Goal: Task Accomplishment & Management: Use online tool/utility

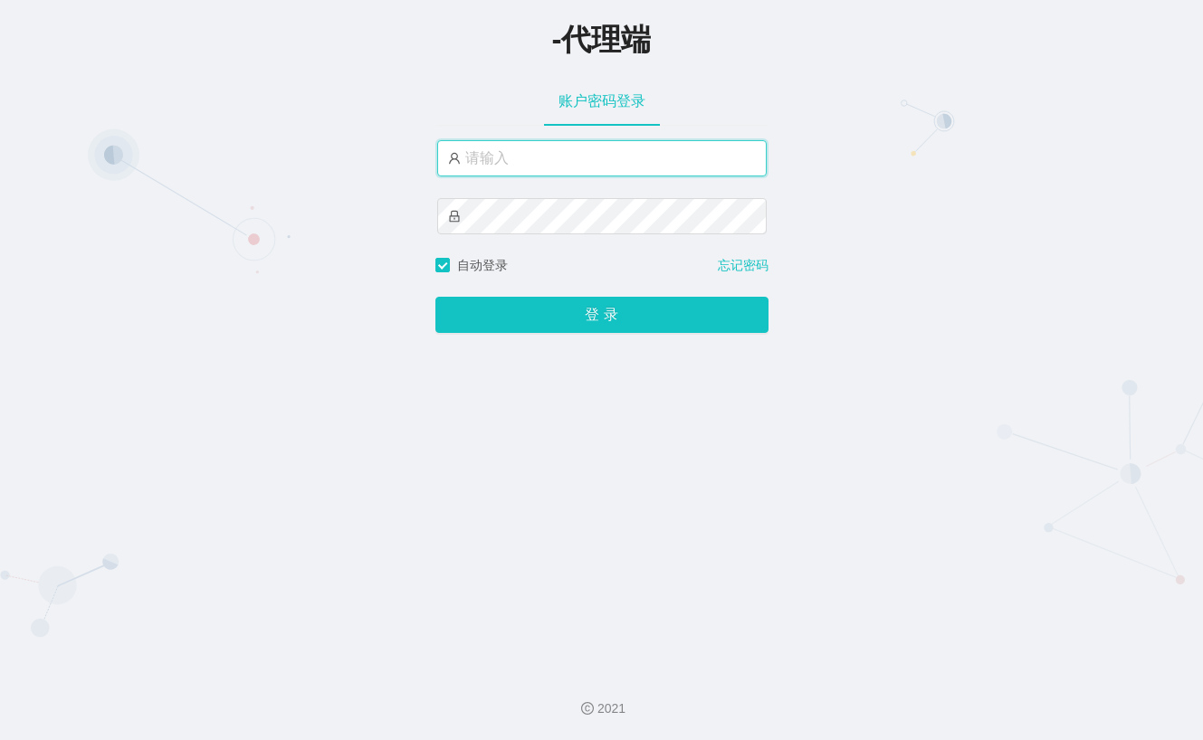
click at [611, 167] on input "text" at bounding box center [601, 158] width 329 height 36
type input "xiaopai888"
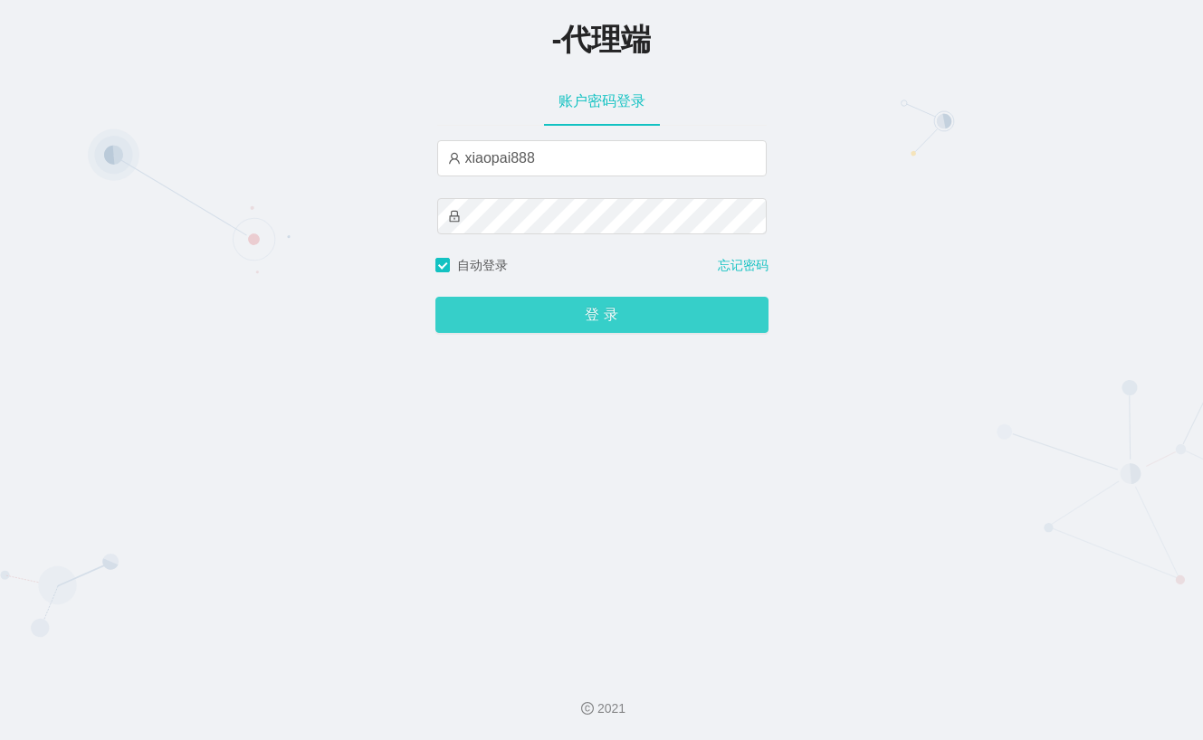
click at [606, 326] on button "登 录" at bounding box center [601, 315] width 333 height 36
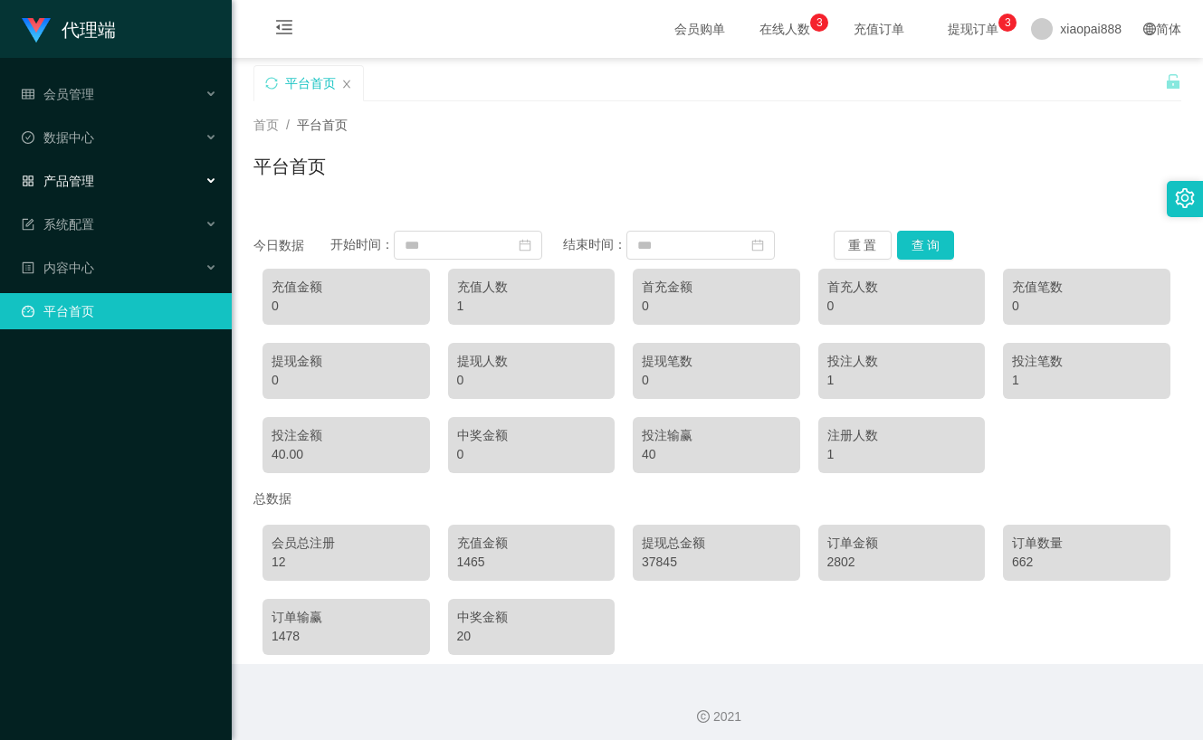
click at [108, 182] on div "产品管理" at bounding box center [116, 181] width 232 height 36
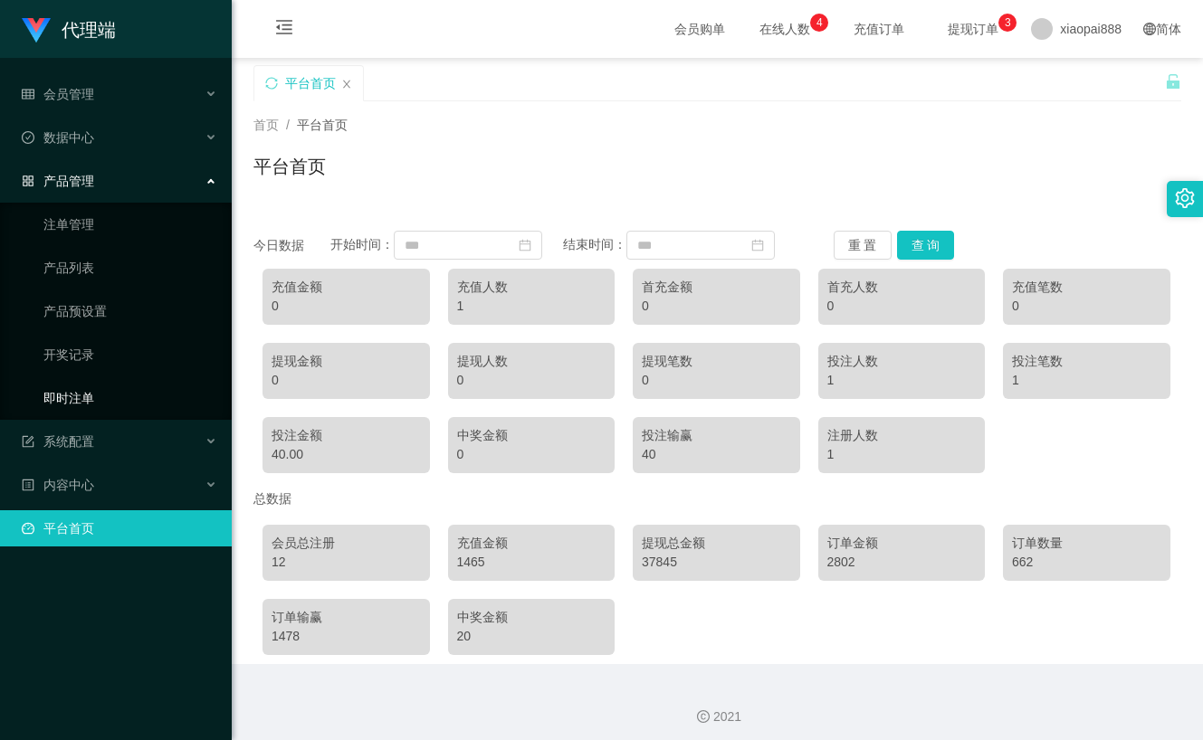
click at [92, 397] on link "即时注单" at bounding box center [130, 398] width 174 height 36
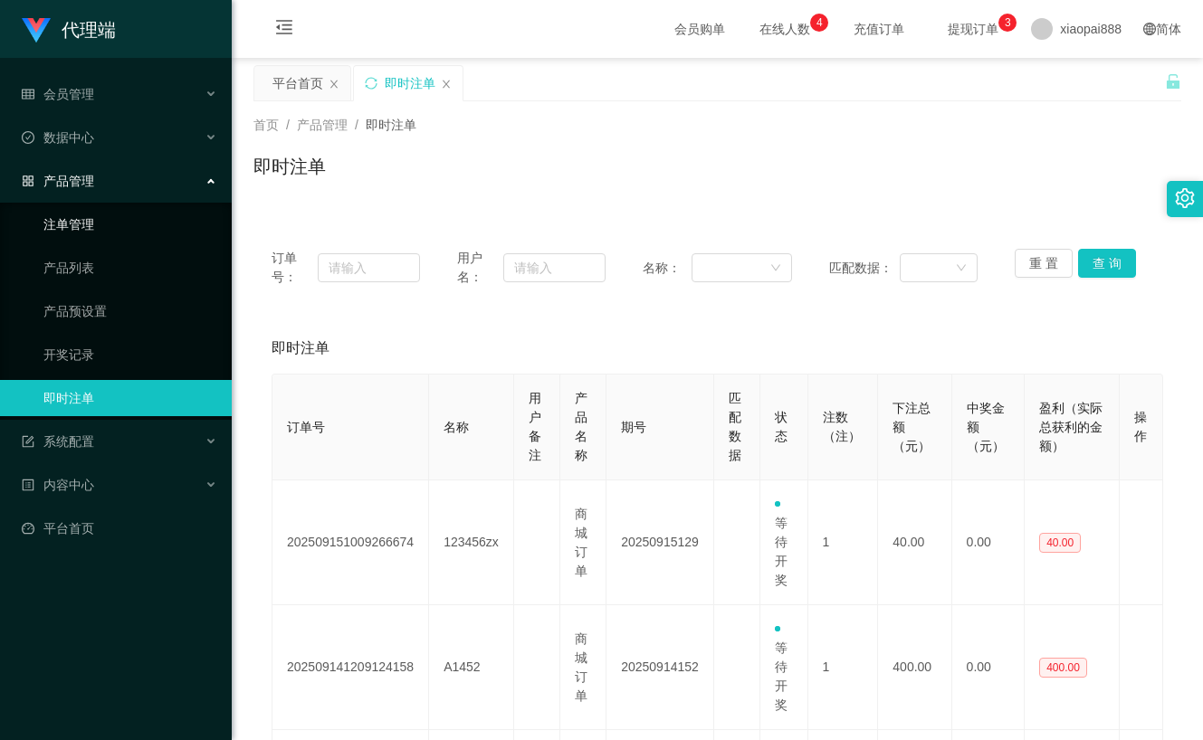
click at [105, 236] on link "注单管理" at bounding box center [130, 224] width 174 height 36
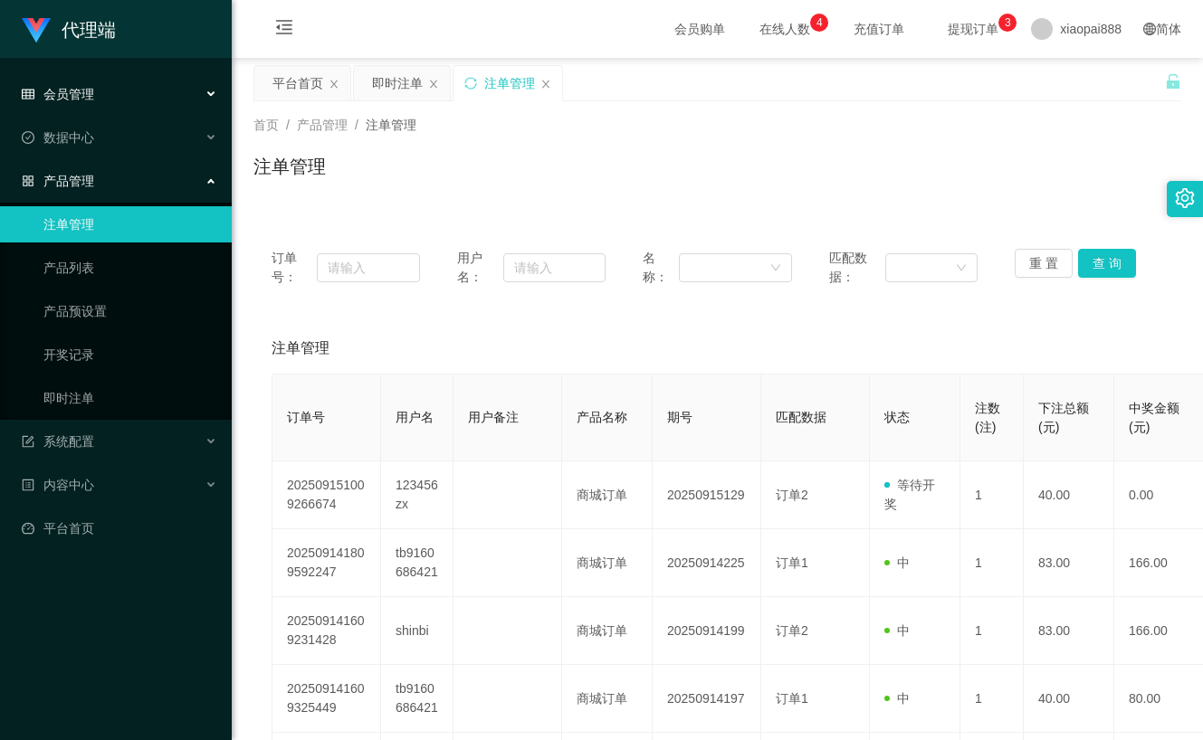
click at [111, 91] on div "会员管理" at bounding box center [116, 94] width 232 height 36
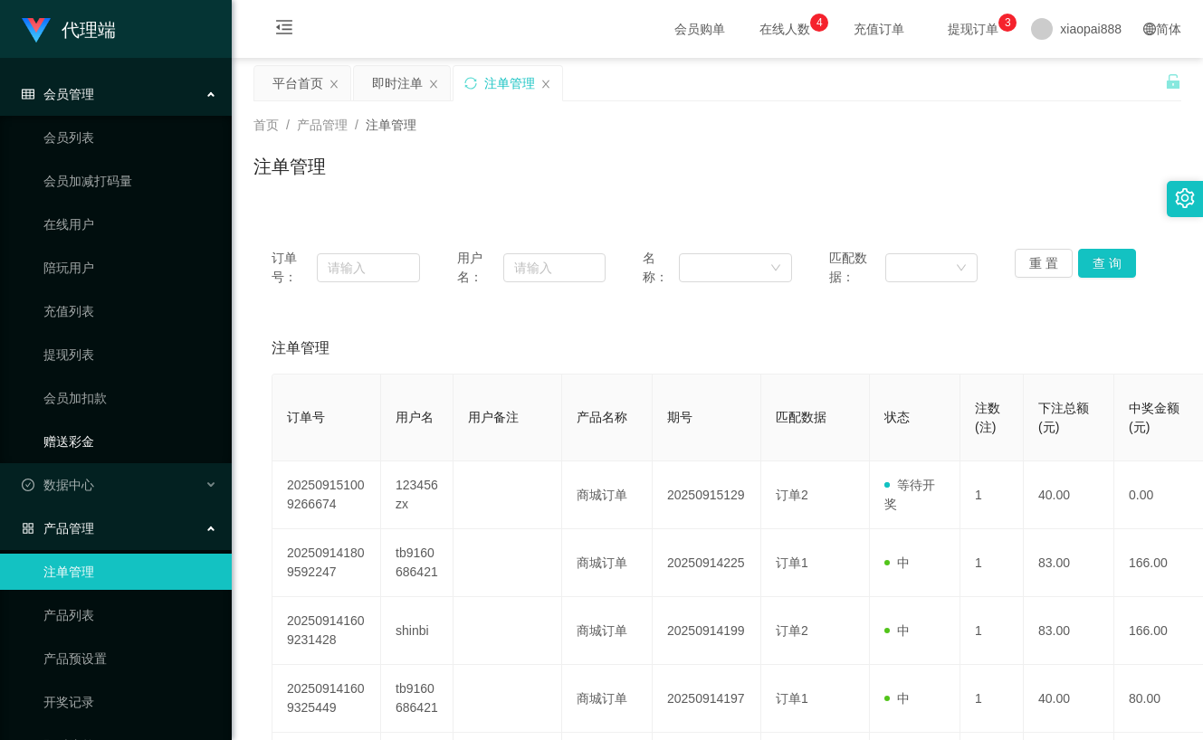
drag, startPoint x: 113, startPoint y: 439, endPoint x: 104, endPoint y: 459, distance: 21.9
click at [112, 439] on link "赠送彩金" at bounding box center [130, 442] width 174 height 36
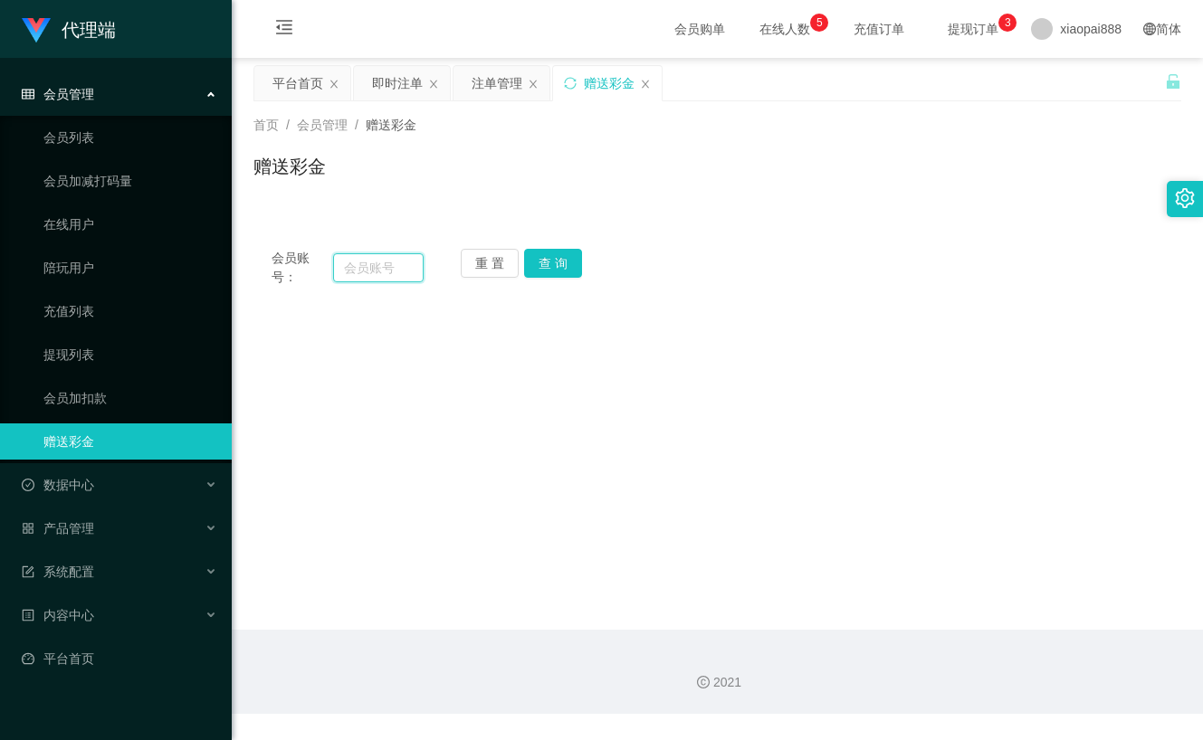
click at [368, 267] on input "text" at bounding box center [378, 267] width 90 height 29
paste input "123456zx"
type input "123456zx"
click at [576, 258] on button "查 询" at bounding box center [553, 263] width 58 height 29
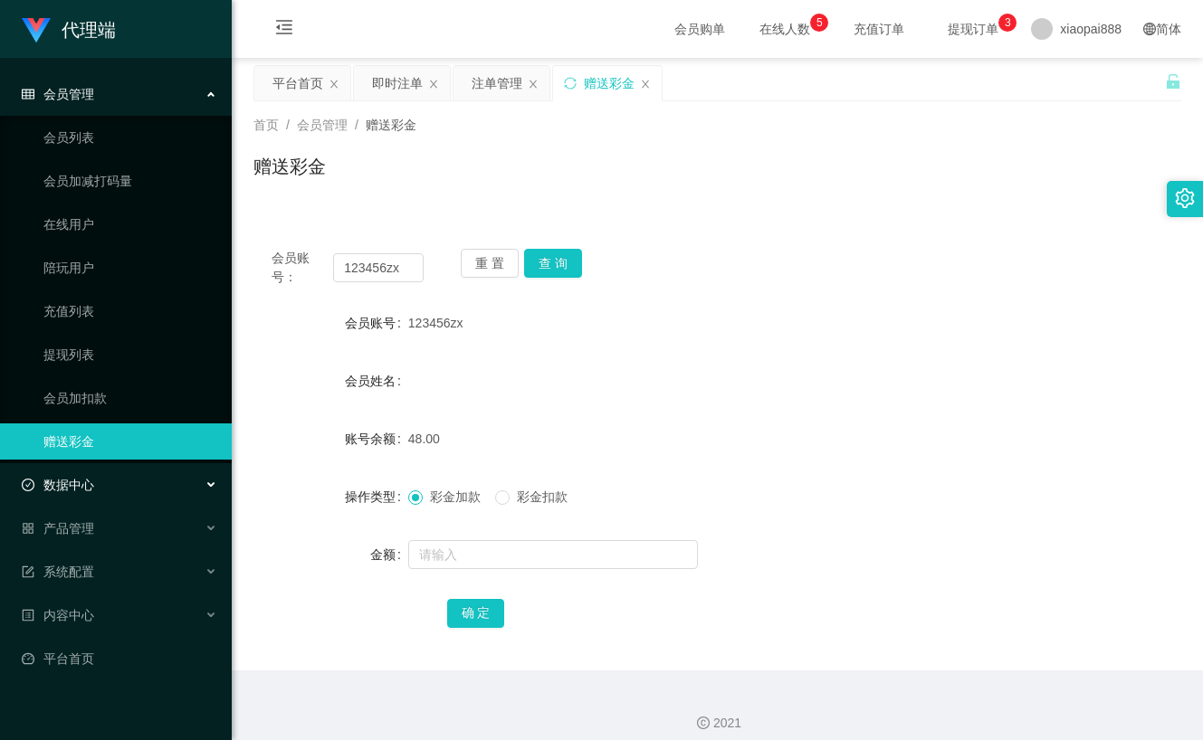
click at [126, 482] on div "数据中心" at bounding box center [116, 485] width 232 height 36
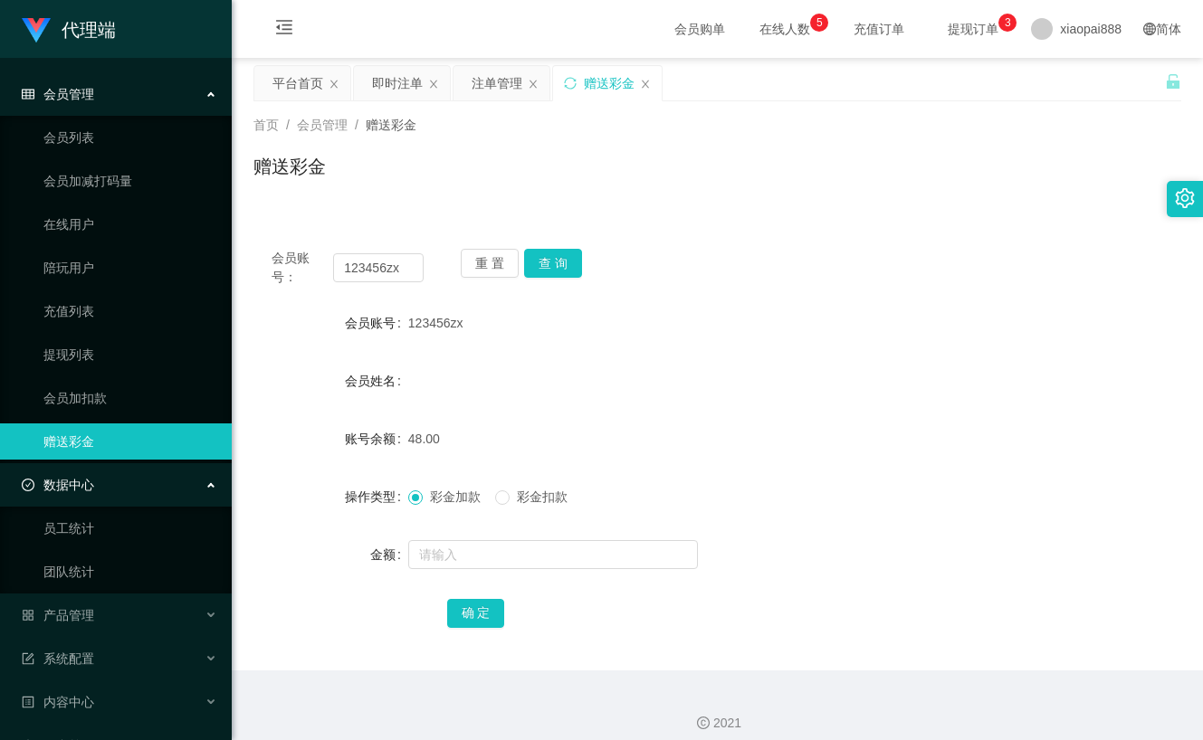
click at [110, 494] on div "数据中心" at bounding box center [116, 485] width 232 height 36
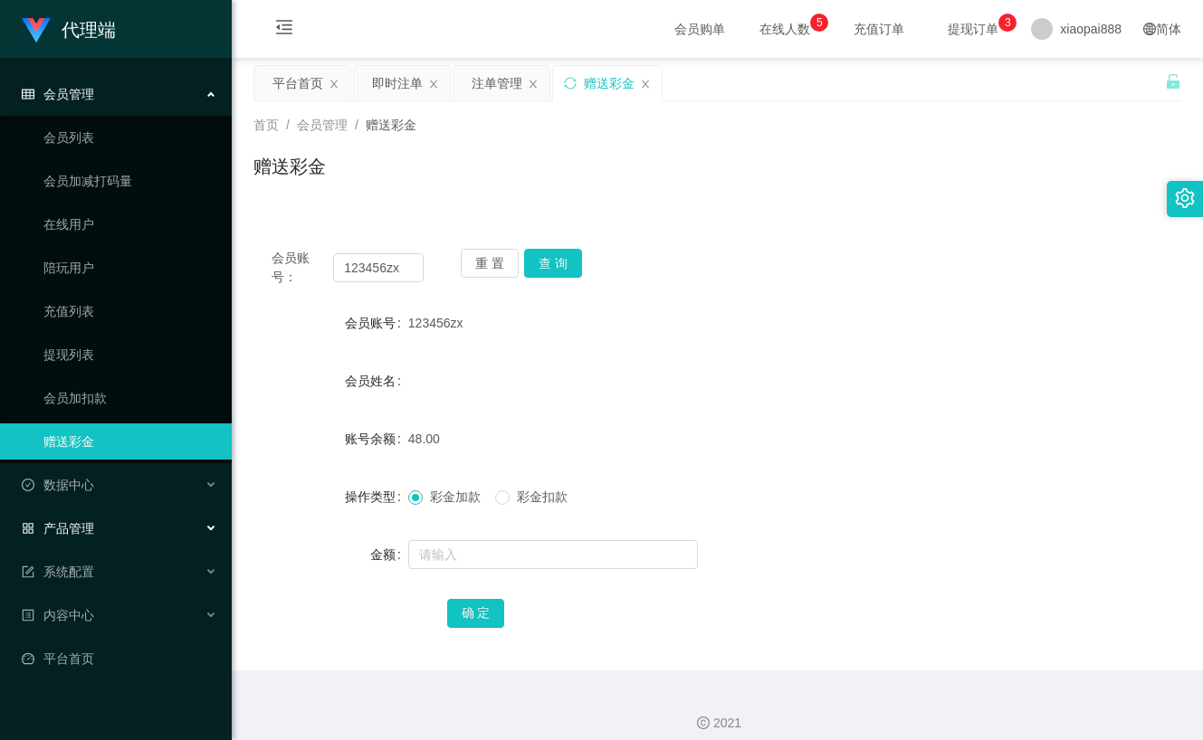
click at [123, 528] on div "产品管理" at bounding box center [116, 529] width 232 height 36
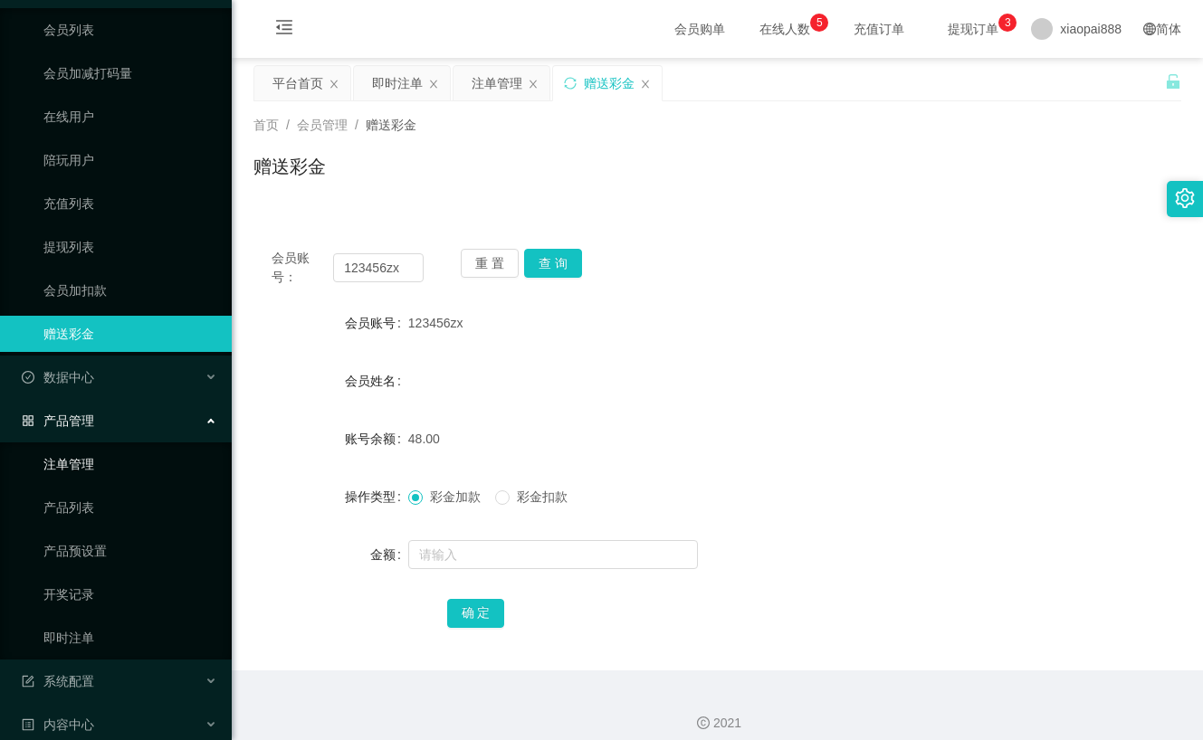
scroll to position [172, 0]
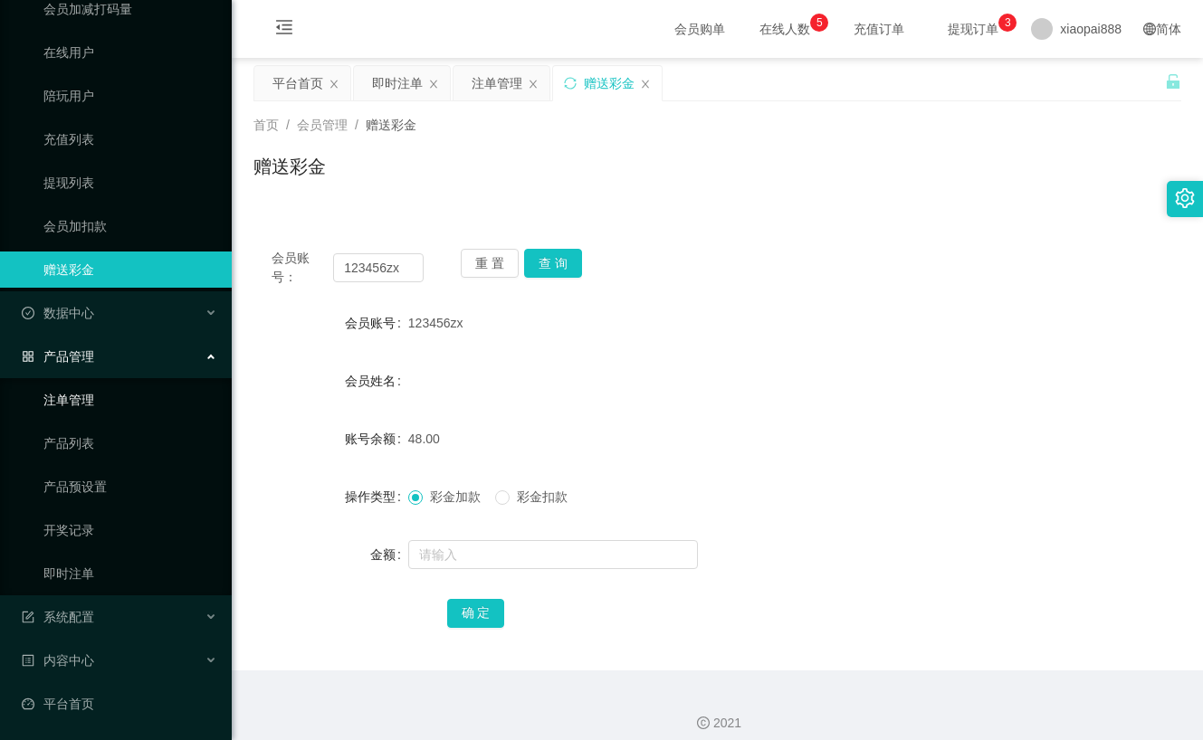
click at [100, 404] on link "注单管理" at bounding box center [130, 400] width 174 height 36
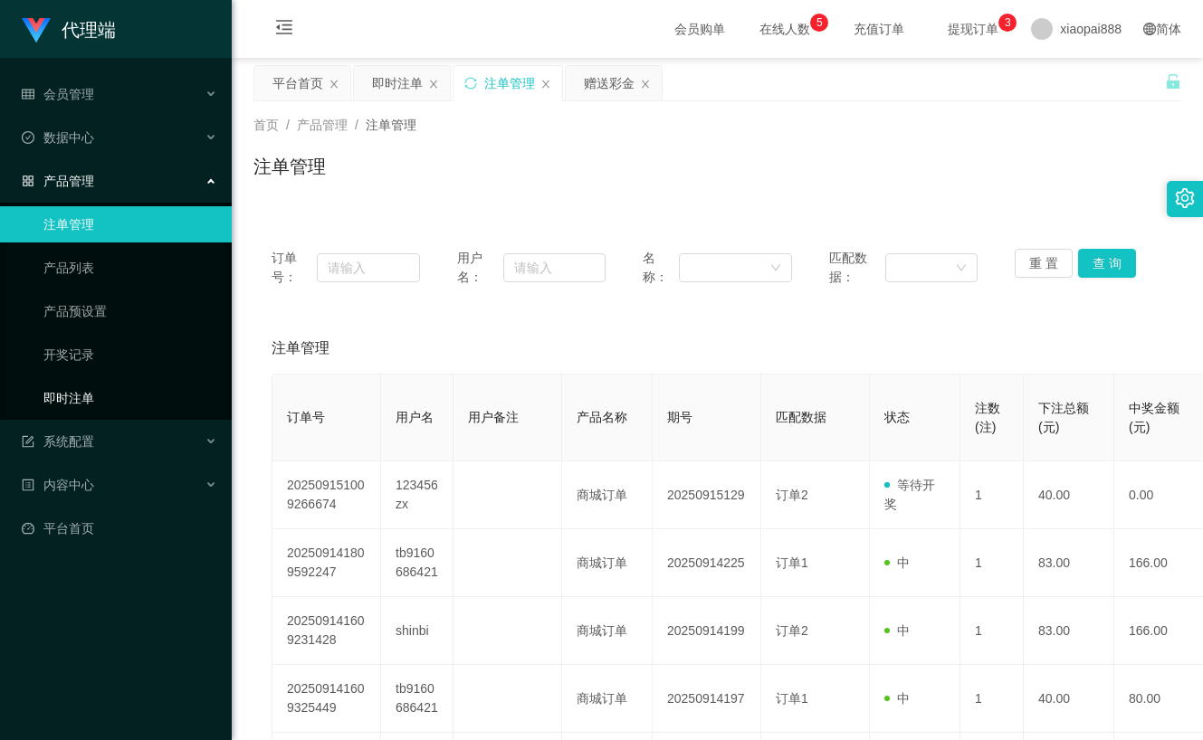
drag, startPoint x: 116, startPoint y: 391, endPoint x: 126, endPoint y: 388, distance: 10.3
click at [116, 391] on link "即时注单" at bounding box center [130, 398] width 174 height 36
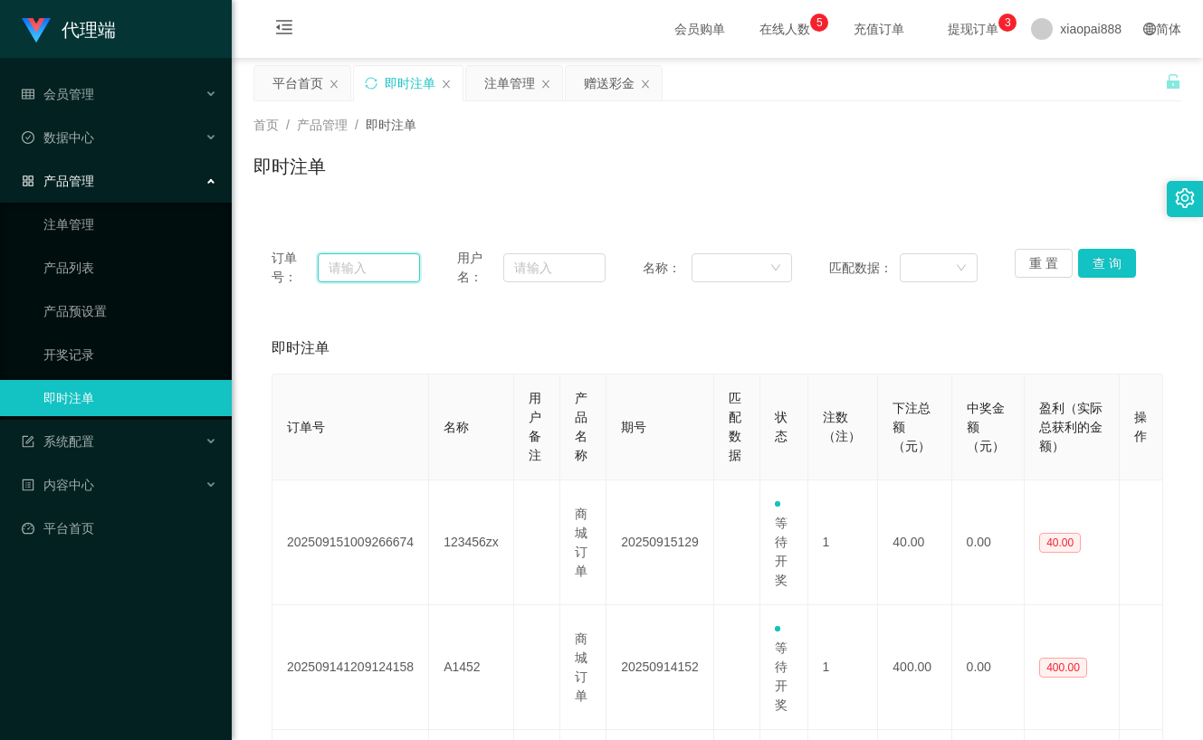
click at [407, 265] on input "text" at bounding box center [369, 267] width 102 height 29
paste input "123456zx"
type input "123456zx"
click at [1088, 266] on button "查 询" at bounding box center [1107, 263] width 58 height 29
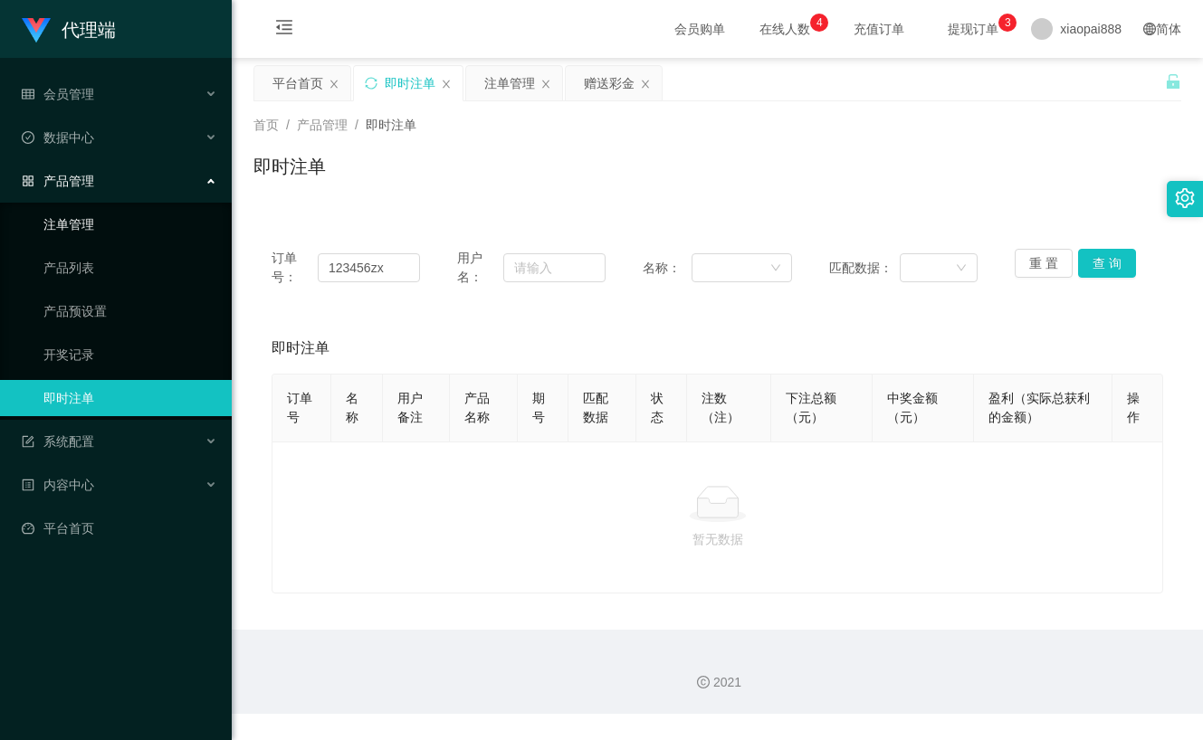
click at [116, 226] on link "注单管理" at bounding box center [130, 224] width 174 height 36
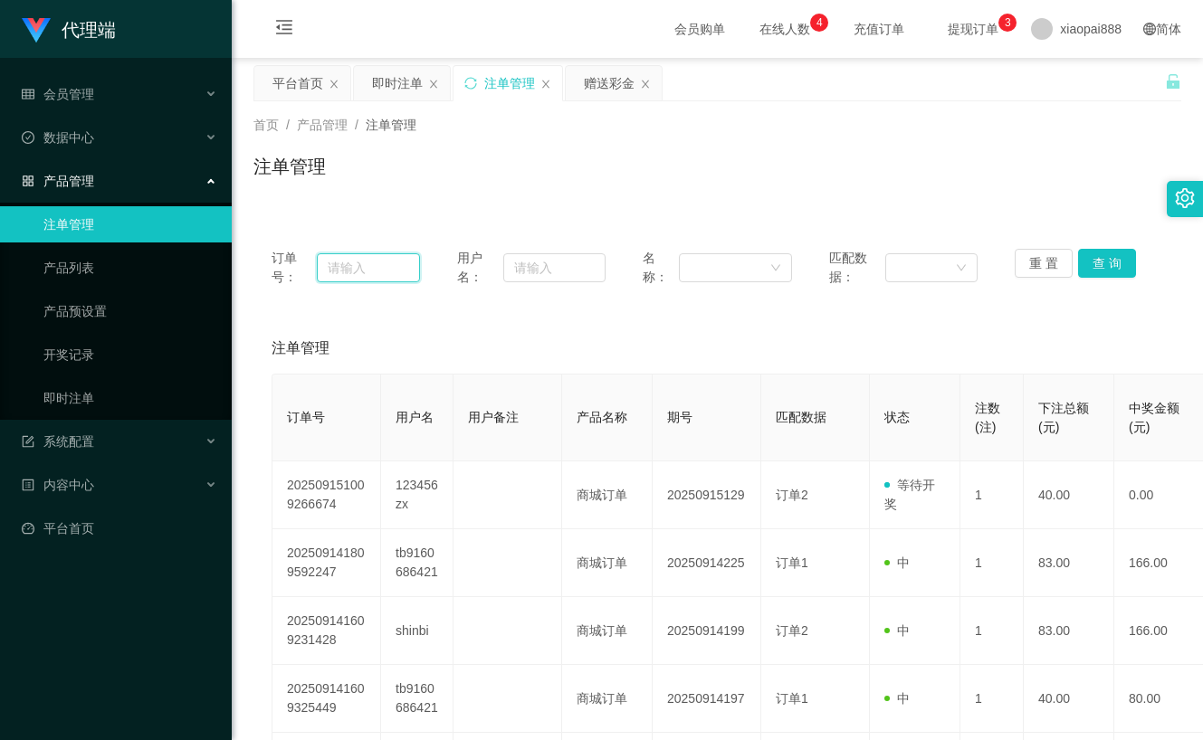
click at [406, 259] on input "text" at bounding box center [368, 267] width 103 height 29
paste input "123456zx"
type input "123456zx"
click at [1112, 268] on button "查 询" at bounding box center [1107, 263] width 58 height 29
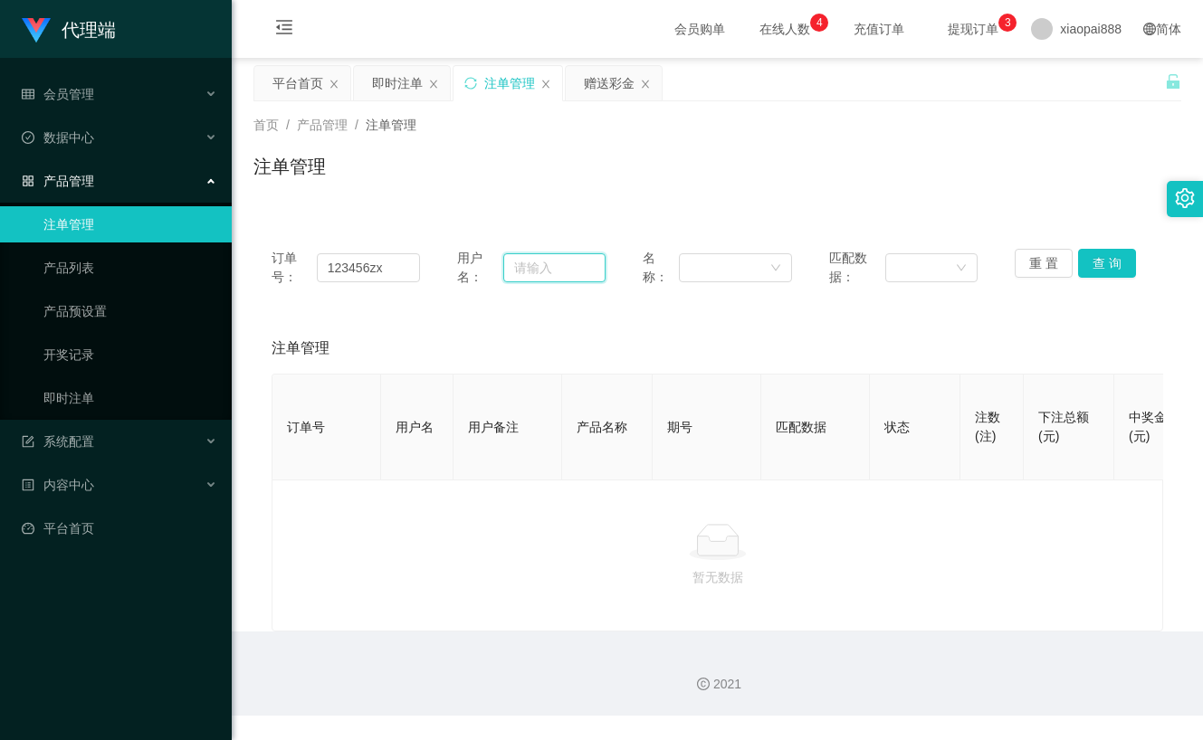
click at [526, 270] on input "text" at bounding box center [554, 267] width 102 height 29
paste input "123456zx"
type input "123456zx"
drag, startPoint x: 415, startPoint y: 276, endPoint x: 212, endPoint y: 282, distance: 202.9
click at [212, 282] on section "代理端 会员管理 会员列表 会员加减打码量 在线用户 陪玩用户 充值列表 提现列表 会员加扣款 赠送彩金 数据中心 员工统计 团队统计 产品管理 注单管理 产…" at bounding box center [601, 358] width 1203 height 716
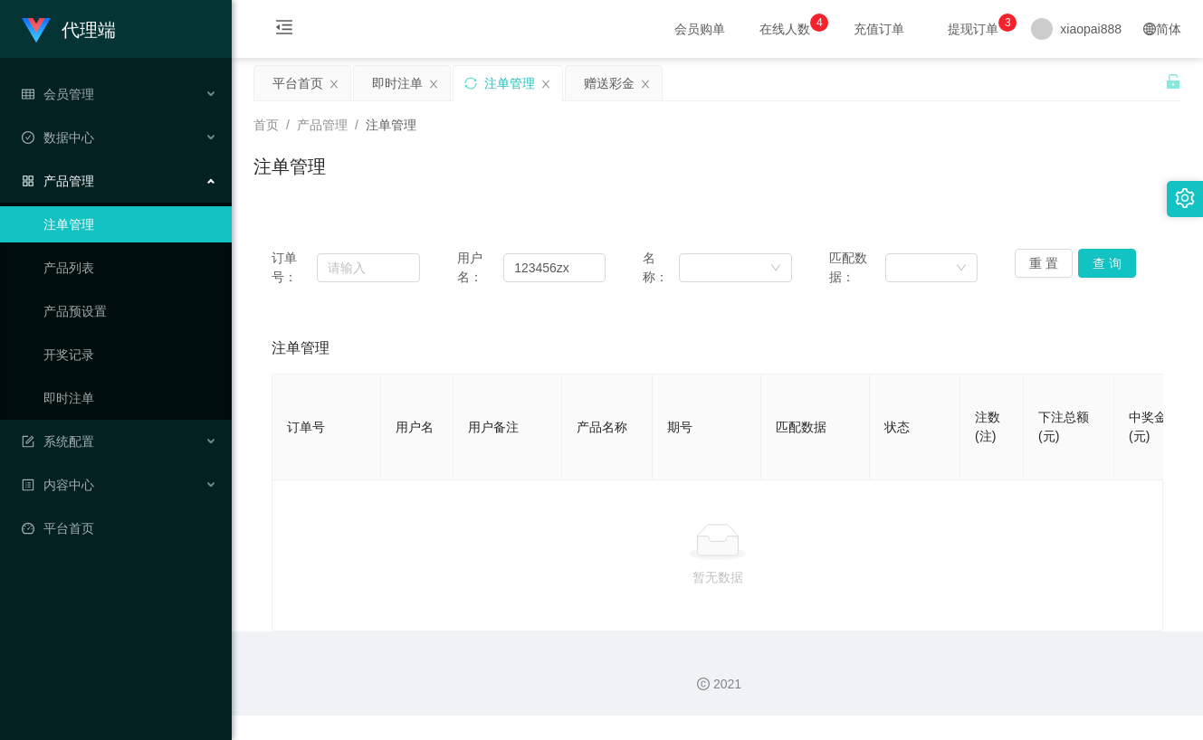
click at [1114, 246] on div "订单号： 用户名： 123456zx 名称： 匹配数据： 重 置 查 询" at bounding box center [717, 268] width 928 height 74
click at [1102, 264] on button "查 询" at bounding box center [1107, 263] width 58 height 29
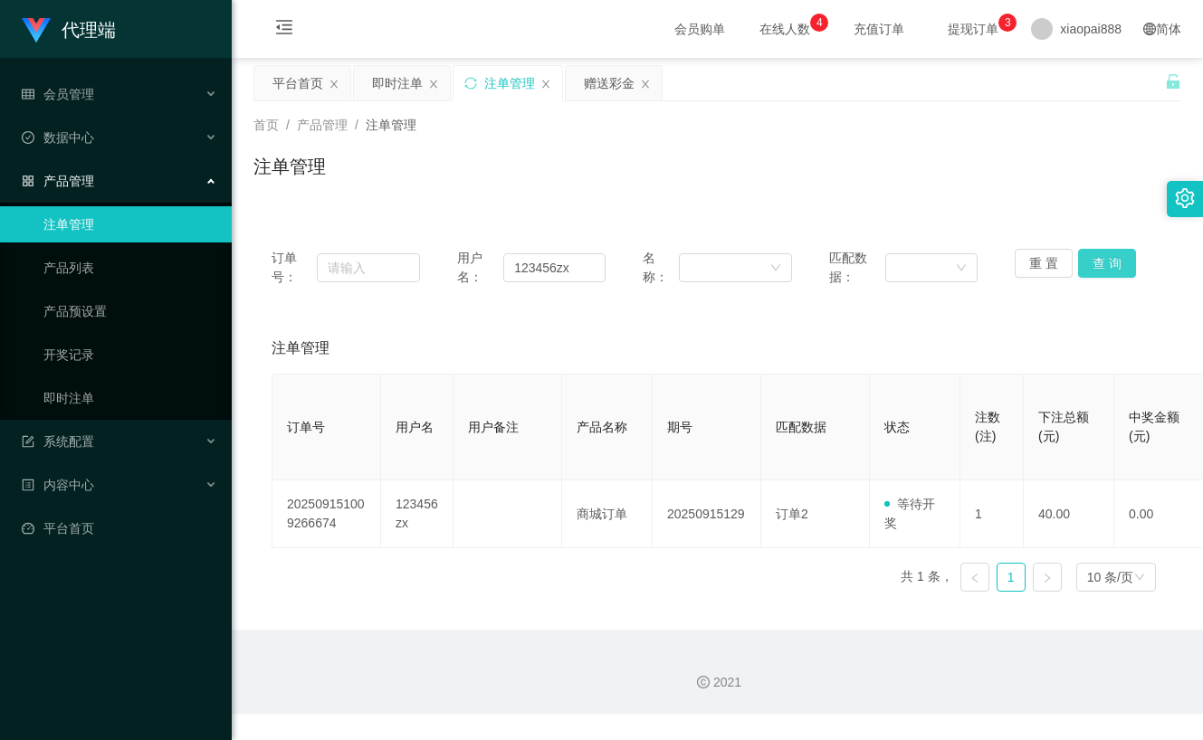
click at [1078, 268] on button "查 询" at bounding box center [1107, 263] width 58 height 29
click at [1093, 261] on button "查 询" at bounding box center [1107, 263] width 58 height 29
click at [104, 183] on div "产品管理" at bounding box center [116, 181] width 232 height 36
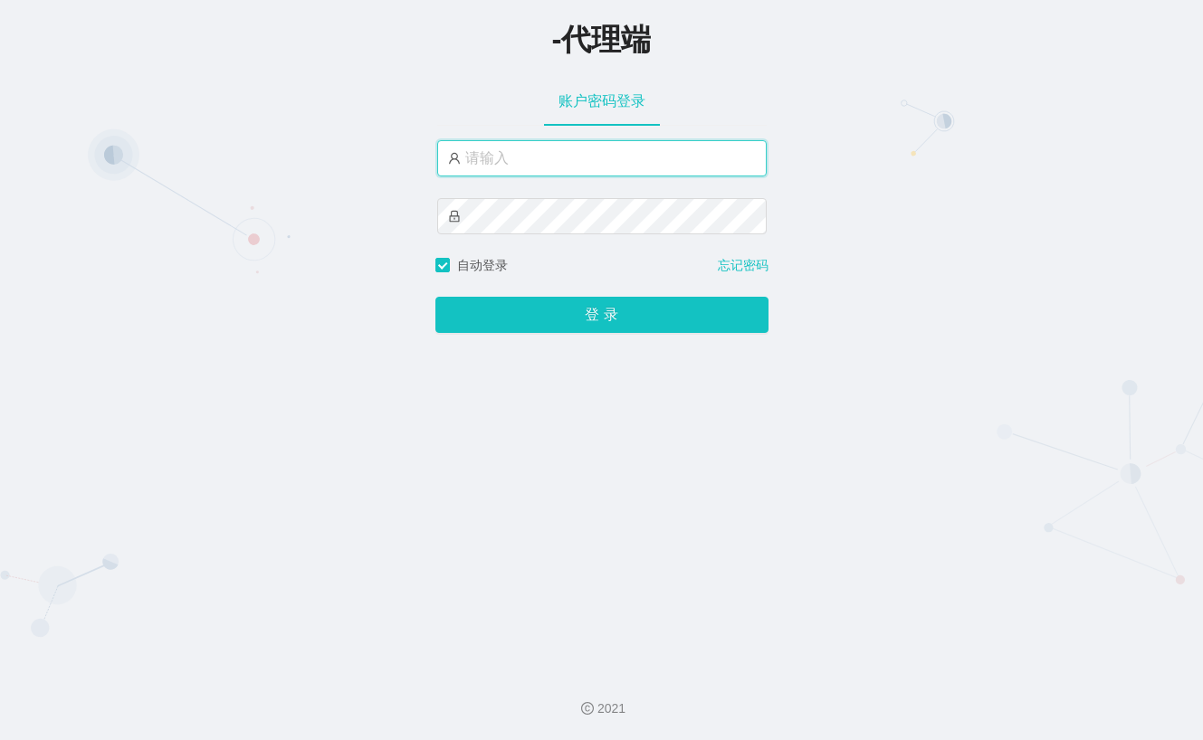
click at [587, 166] on input "text" at bounding box center [601, 158] width 329 height 36
type input "xiaopai888"
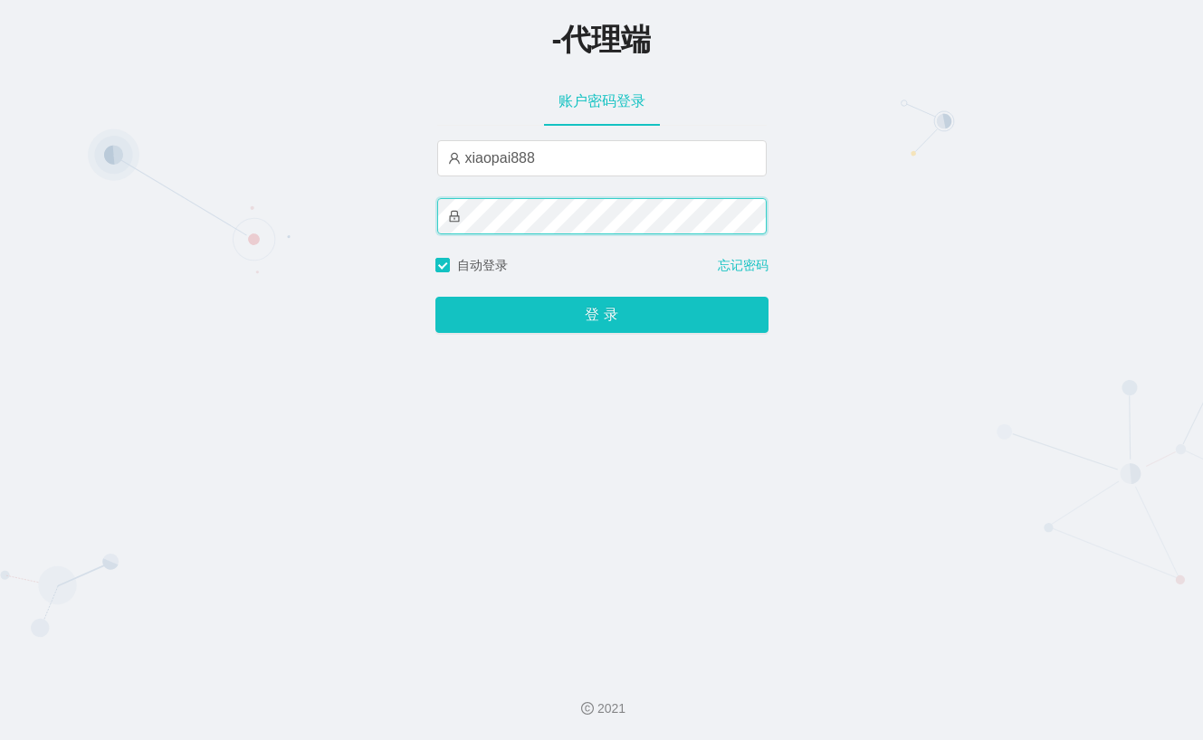
click at [435, 297] on button "登 录" at bounding box center [601, 315] width 333 height 36
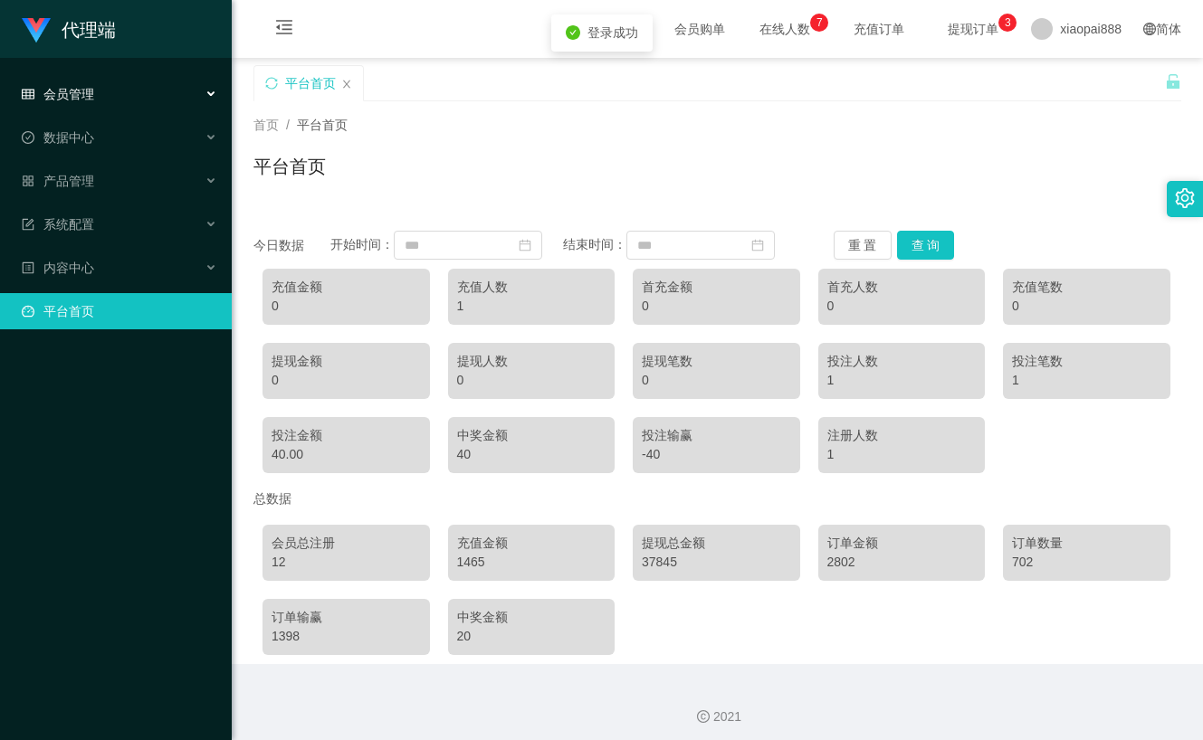
drag, startPoint x: 83, startPoint y: 94, endPoint x: 92, endPoint y: 114, distance: 21.9
click at [85, 103] on div "会员管理" at bounding box center [116, 94] width 232 height 36
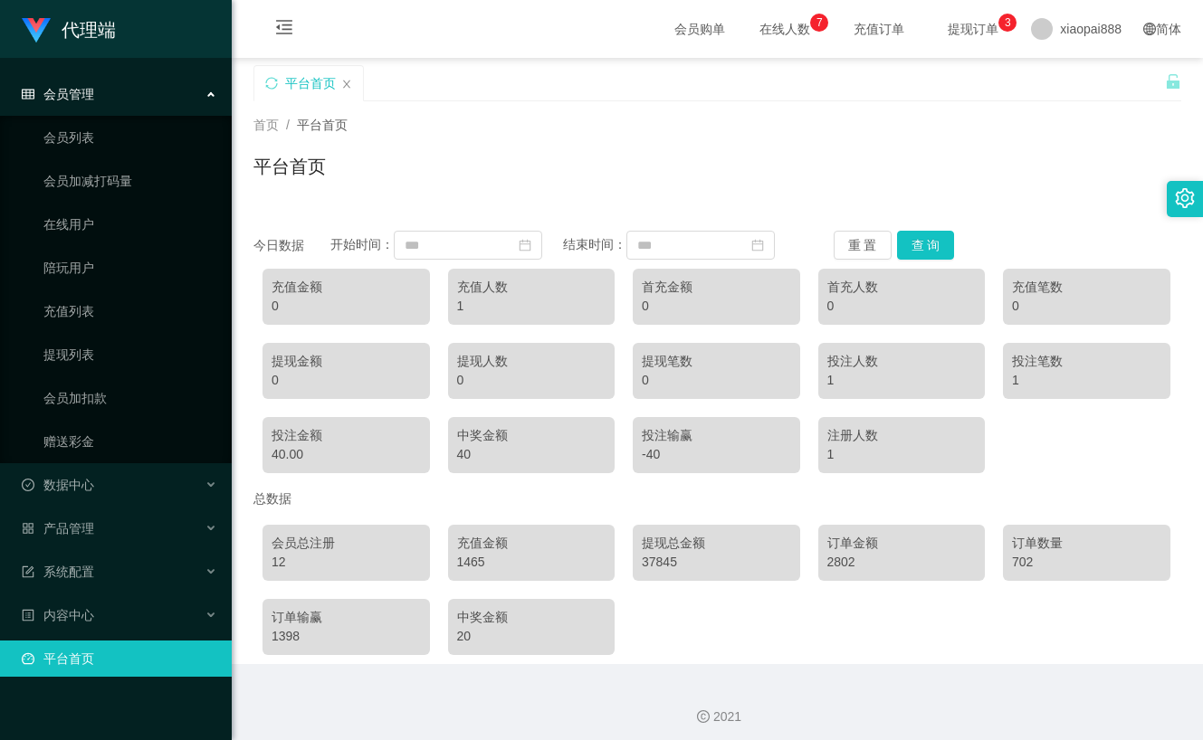
click at [129, 104] on div "会员管理" at bounding box center [116, 94] width 232 height 36
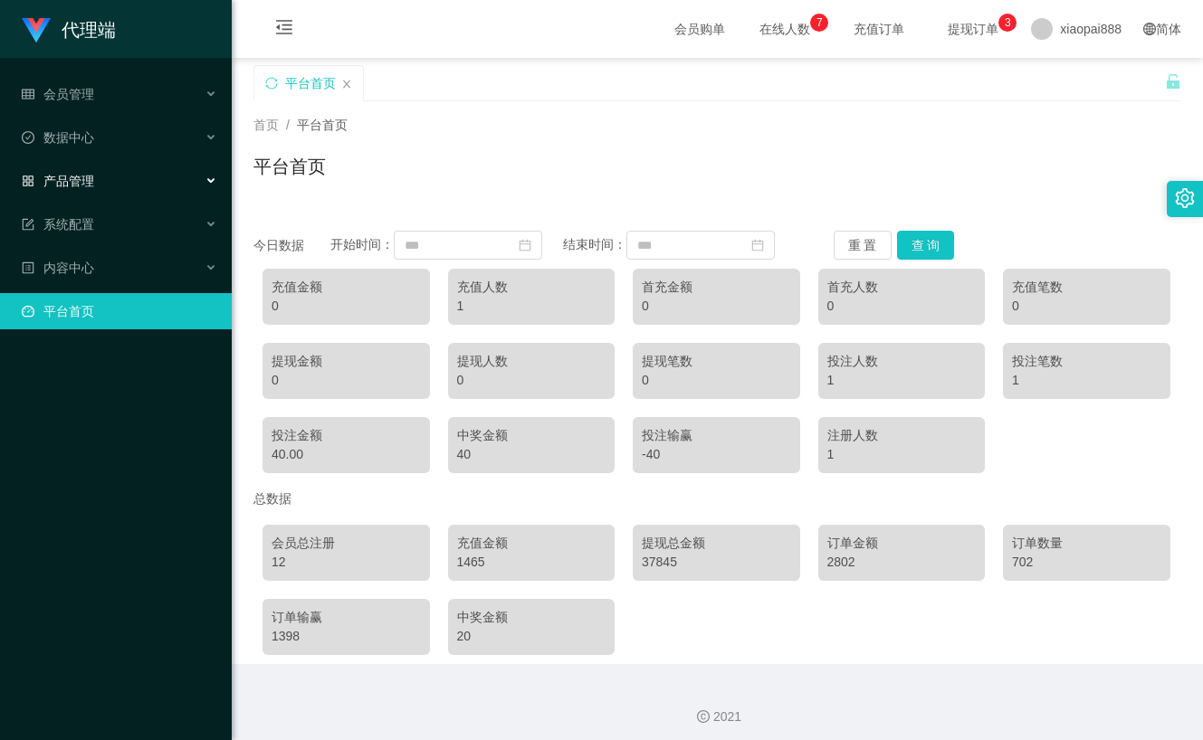
click at [110, 175] on div "产品管理" at bounding box center [116, 181] width 232 height 36
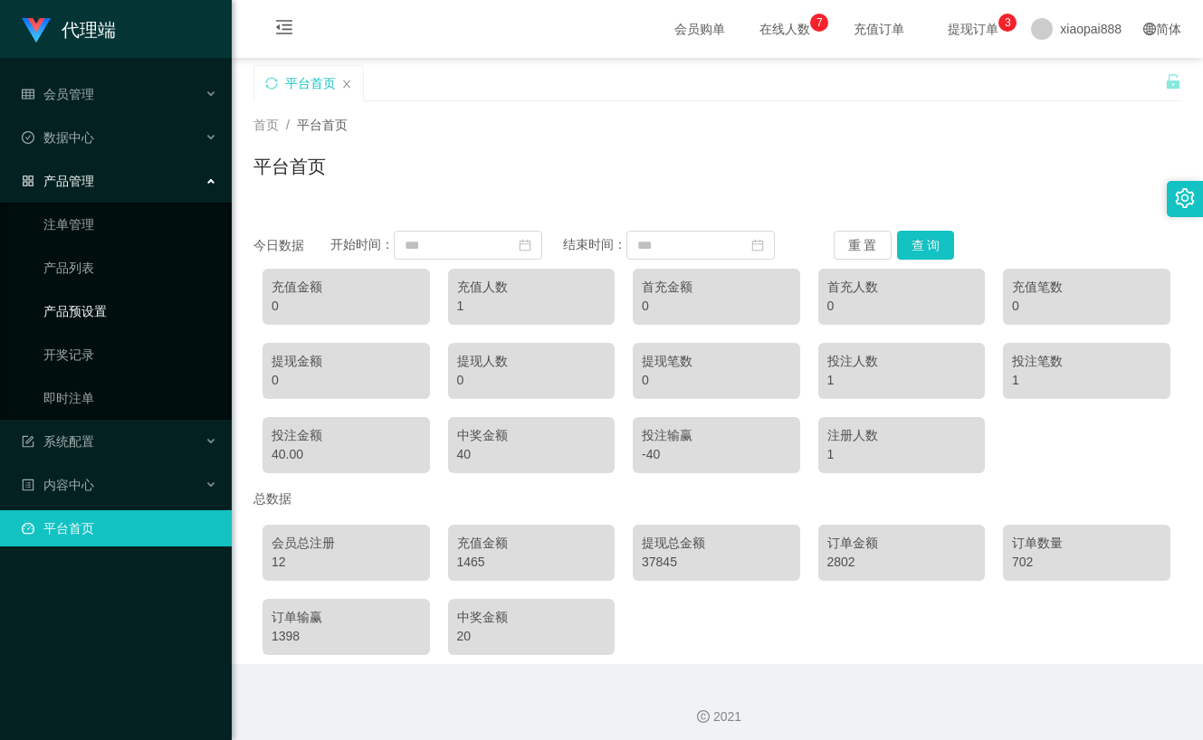
click at [91, 315] on link "产品预设置" at bounding box center [130, 311] width 174 height 36
